Goal: Navigation & Orientation: Find specific page/section

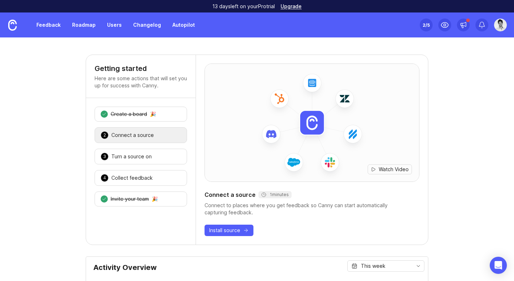
click at [87, 23] on link "Roadmap" at bounding box center [84, 25] width 32 height 13
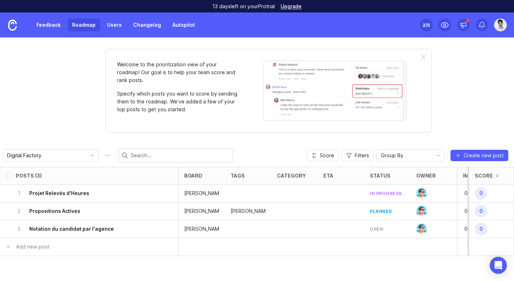
click at [13, 26] on img at bounding box center [12, 25] width 9 height 11
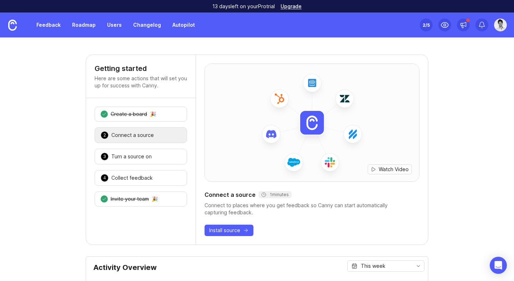
click at [498, 27] on img at bounding box center [500, 25] width 13 height 13
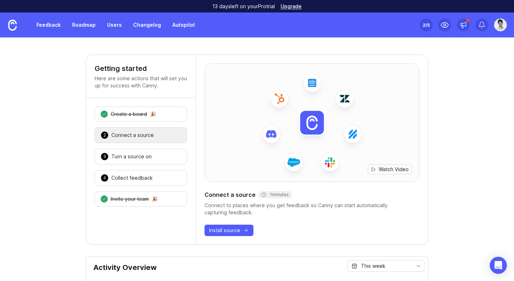
click at [132, 25] on link "Changelog" at bounding box center [147, 25] width 36 height 13
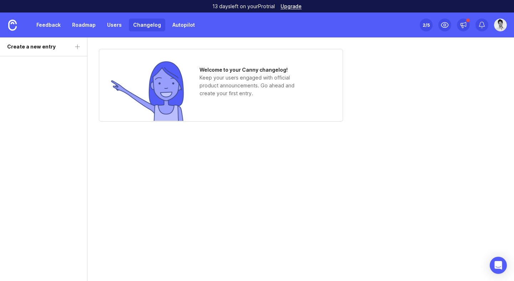
click at [42, 25] on link "Feedback" at bounding box center [48, 25] width 33 height 13
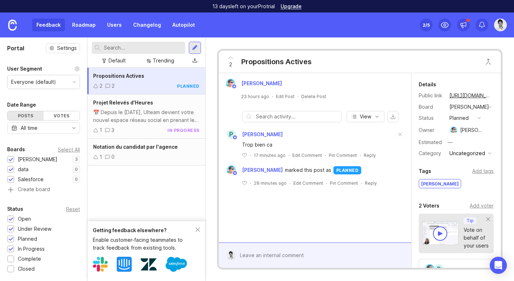
click at [75, 26] on link "Roadmap" at bounding box center [84, 25] width 32 height 13
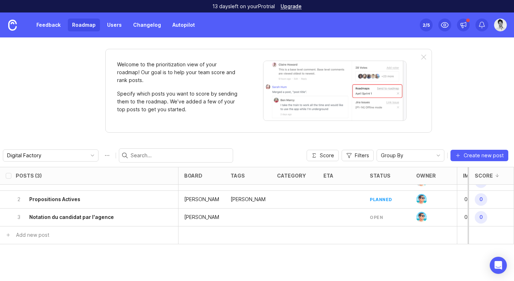
scroll to position [32, 0]
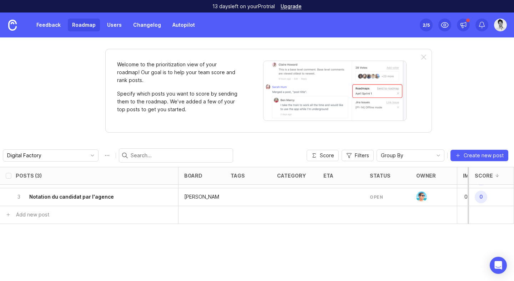
click at [10, 26] on img at bounding box center [12, 25] width 9 height 11
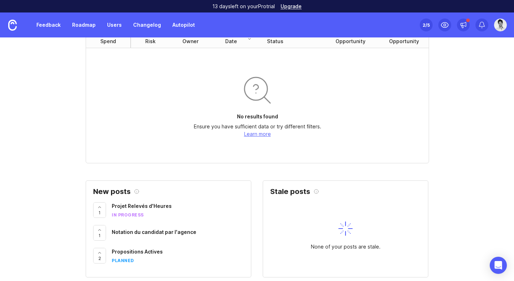
scroll to position [62, 0]
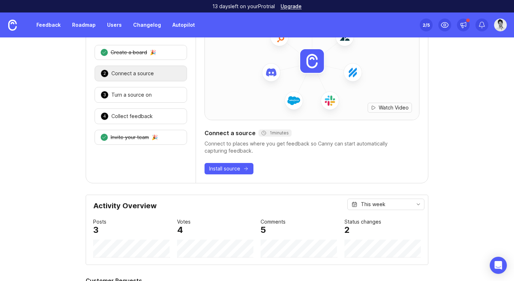
click at [86, 28] on link "Roadmap" at bounding box center [84, 25] width 32 height 13
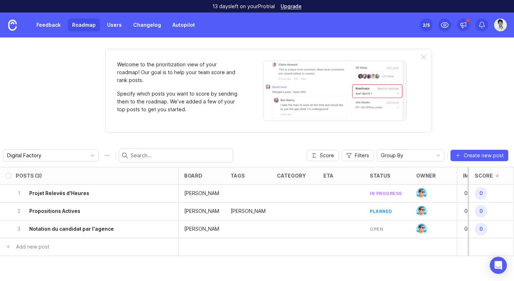
click at [61, 191] on h6 "Projet Relevés d'Heures" at bounding box center [59, 193] width 60 height 7
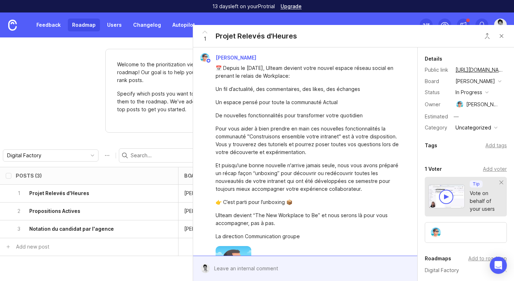
click at [483, 69] on link "[URL][DOMAIN_NAME]" at bounding box center [479, 69] width 53 height 9
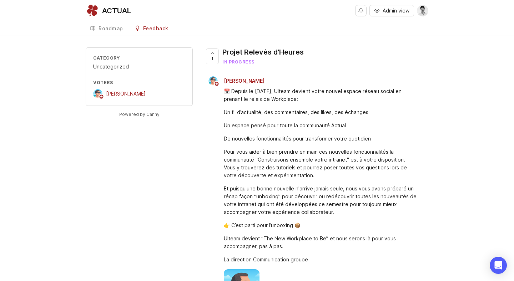
click at [112, 30] on div "Roadmap" at bounding box center [110, 28] width 25 height 5
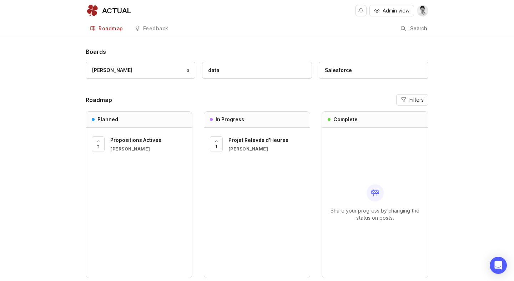
click at [140, 71] on div "Lucie 3" at bounding box center [140, 70] width 97 height 8
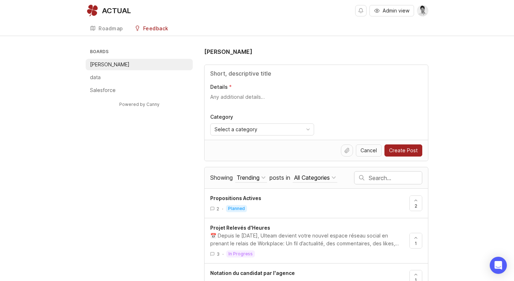
scroll to position [15, 0]
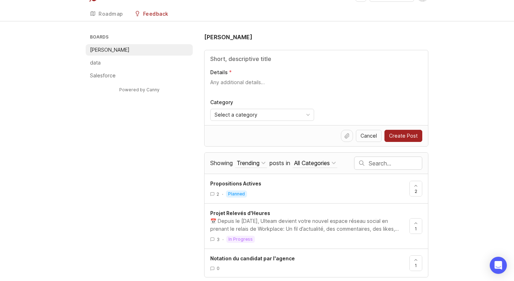
click at [159, 67] on li "data" at bounding box center [139, 62] width 107 height 11
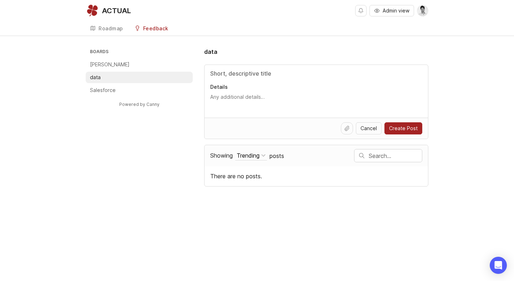
click at [147, 87] on li "Salesforce" at bounding box center [139, 90] width 107 height 11
